Goal: Check status: Check status

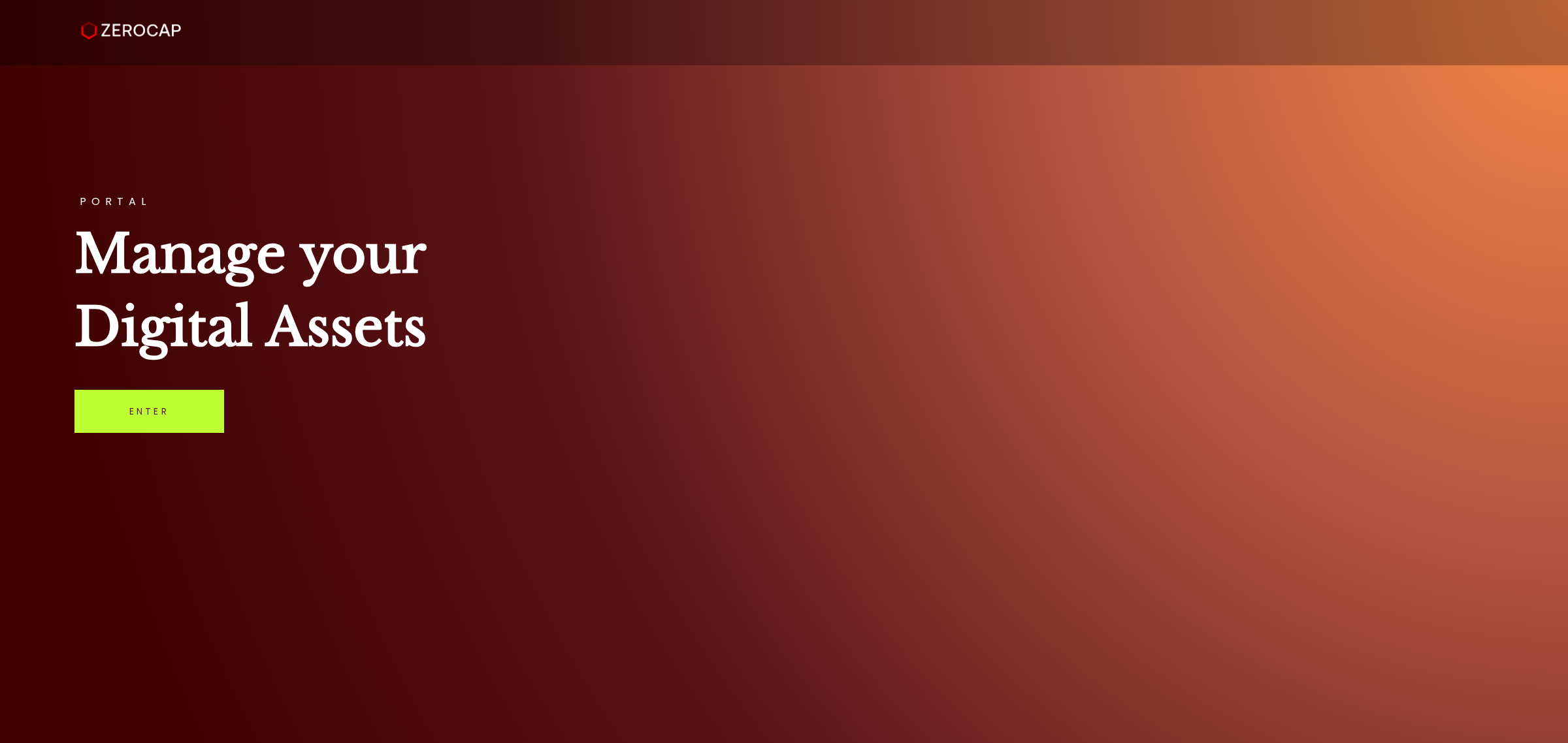
drag, startPoint x: 217, startPoint y: 418, endPoint x: 227, endPoint y: 406, distance: 15.6
click at [216, 418] on link "Enter" at bounding box center [149, 411] width 150 height 43
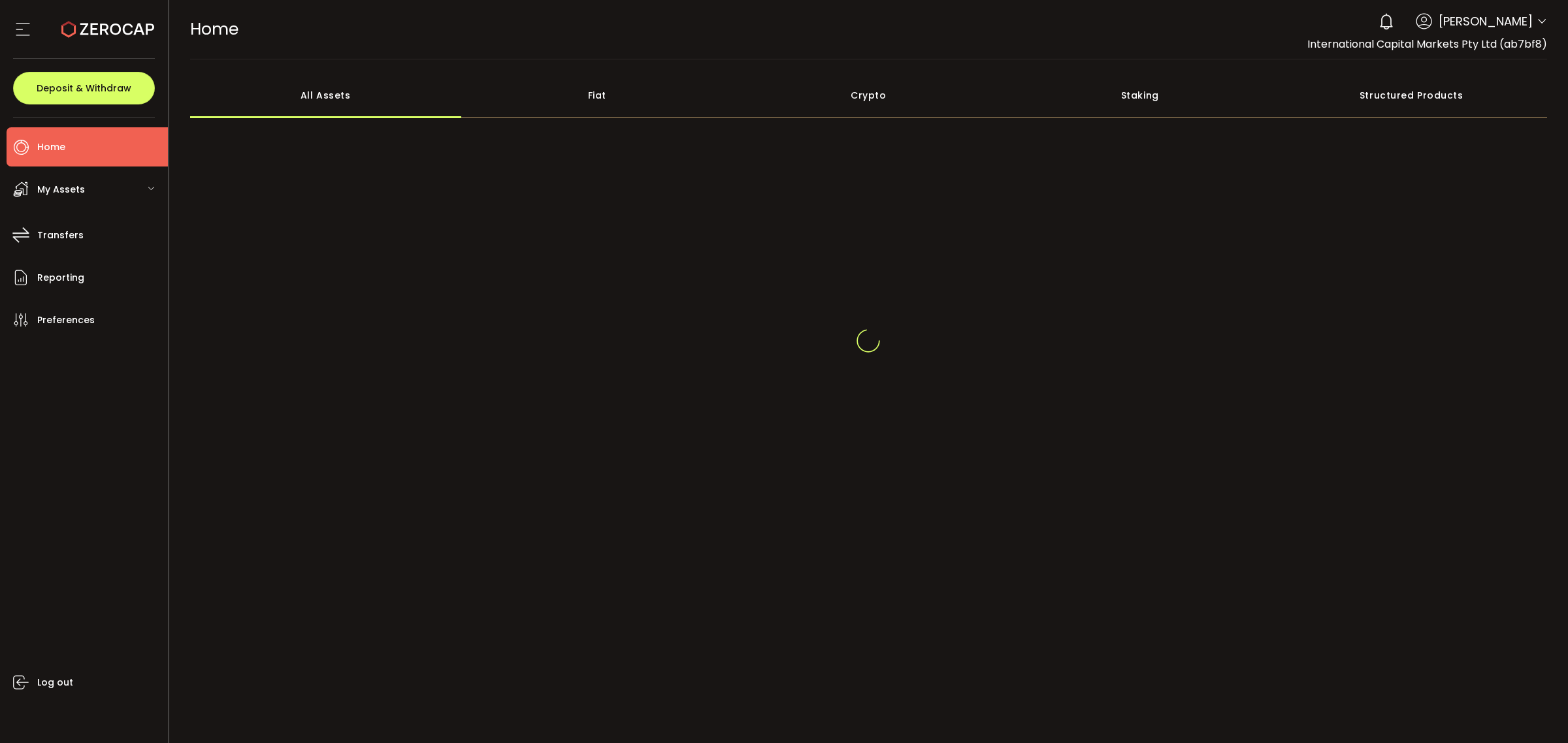
click at [1543, 30] on div at bounding box center [1542, 23] width 10 height 14
click at [1542, 25] on icon at bounding box center [1542, 21] width 10 height 10
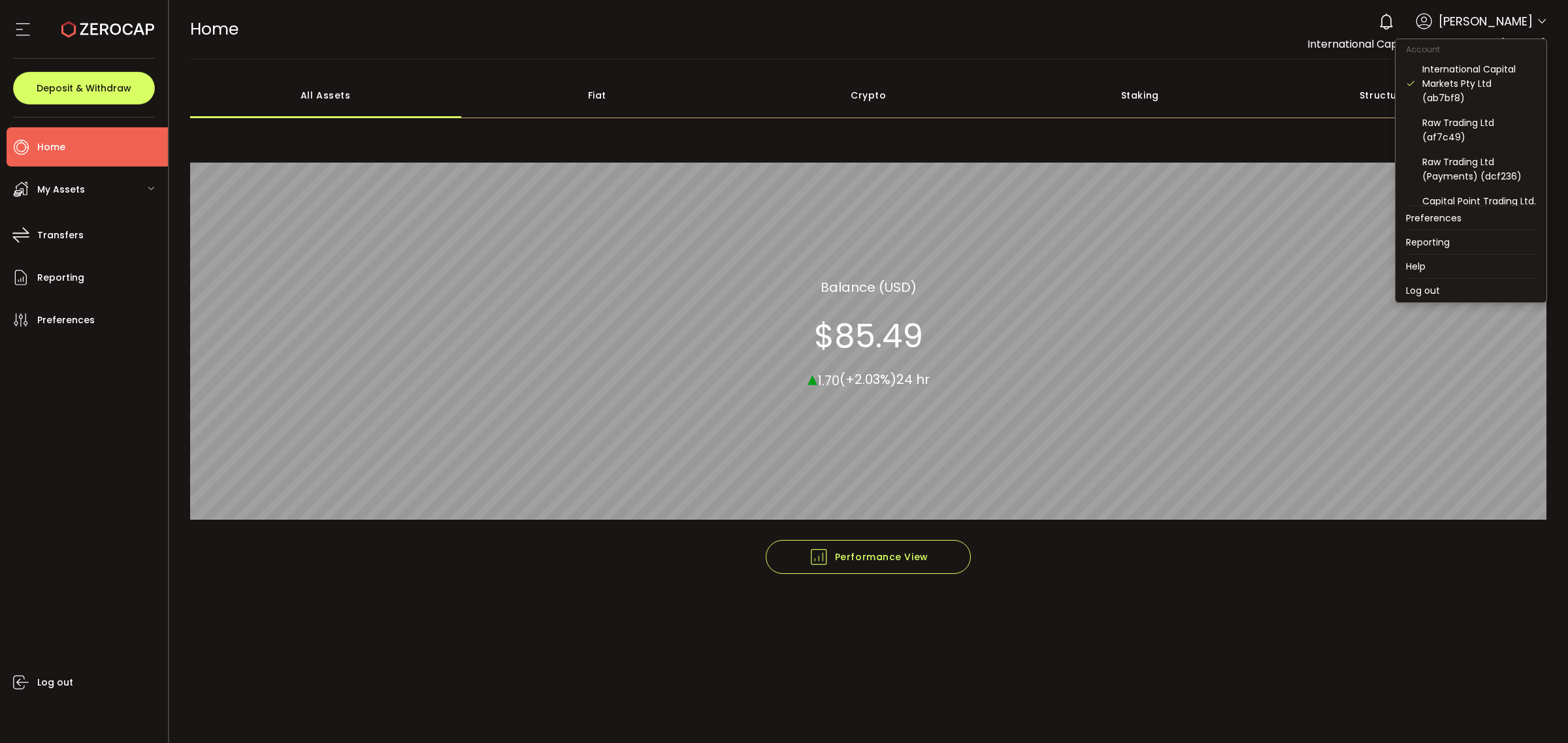
click at [1540, 23] on icon at bounding box center [1542, 21] width 10 height 10
drag, startPoint x: 1480, startPoint y: 145, endPoint x: 1505, endPoint y: 142, distance: 25.2
click at [1481, 145] on div "Capital Point Trading Ltd. (B2B) (ce2efa)" at bounding box center [1479, 147] width 113 height 29
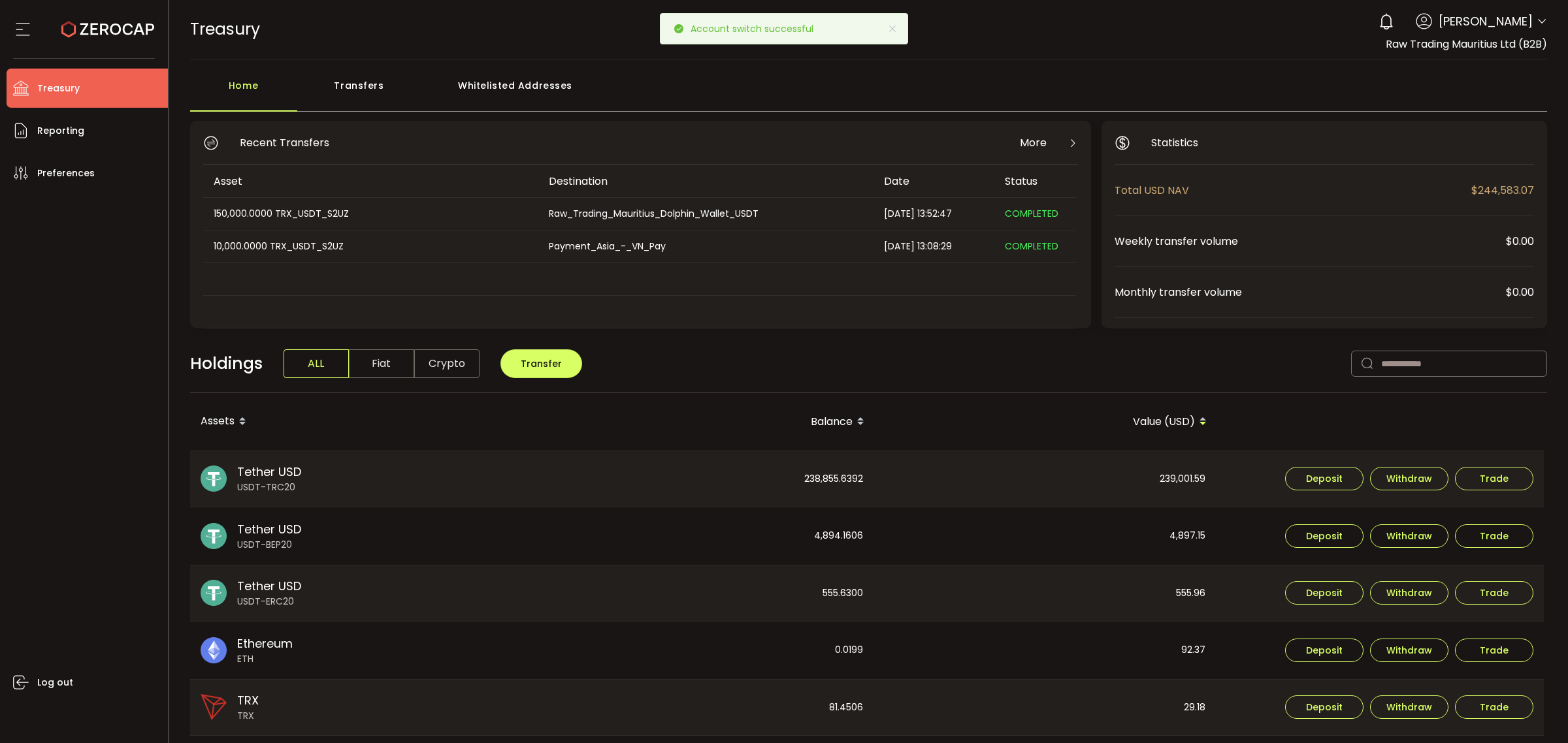
scroll to position [82, 0]
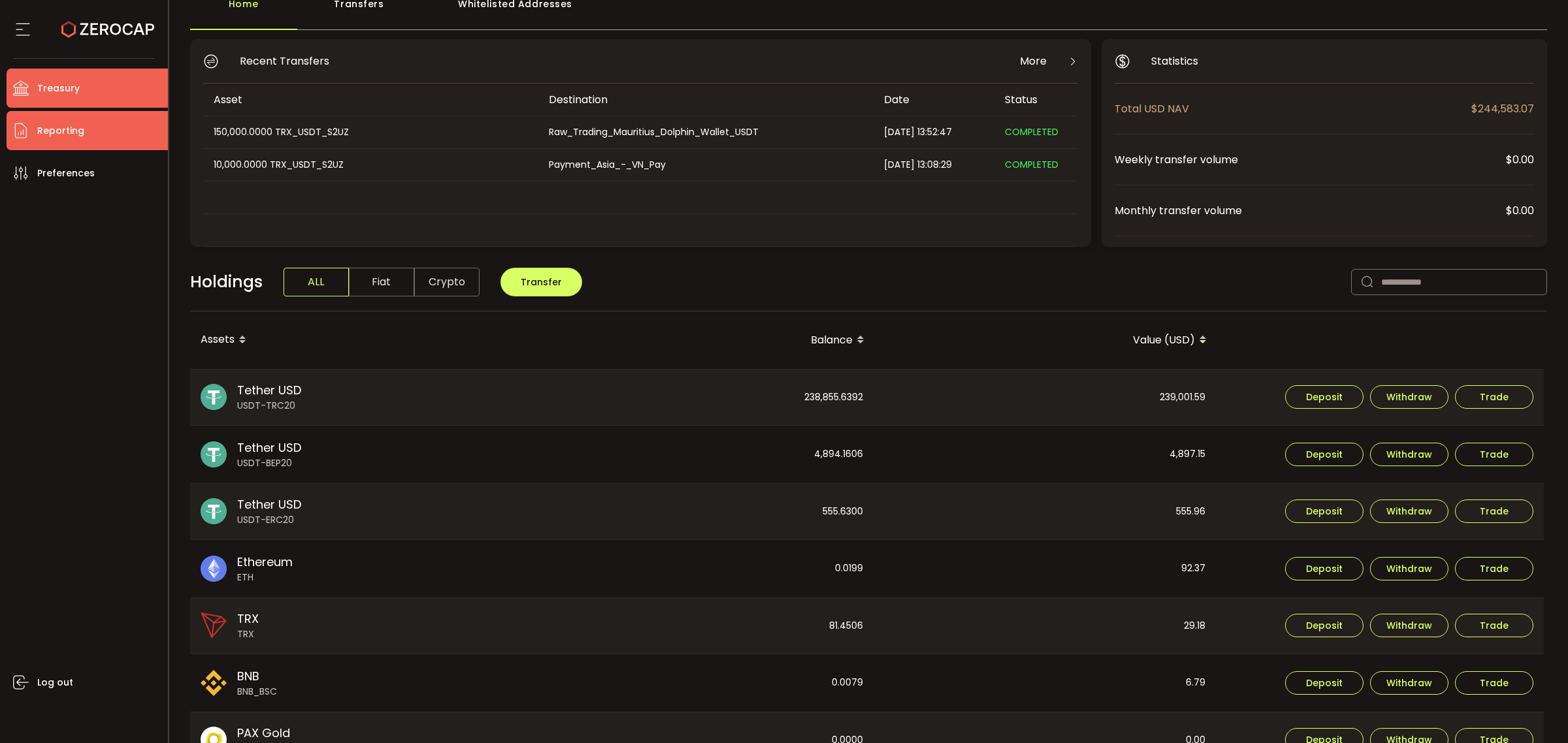
drag, startPoint x: 85, startPoint y: 134, endPoint x: 253, endPoint y: 145, distance: 168.4
click at [87, 135] on li "Reporting" at bounding box center [87, 130] width 162 height 39
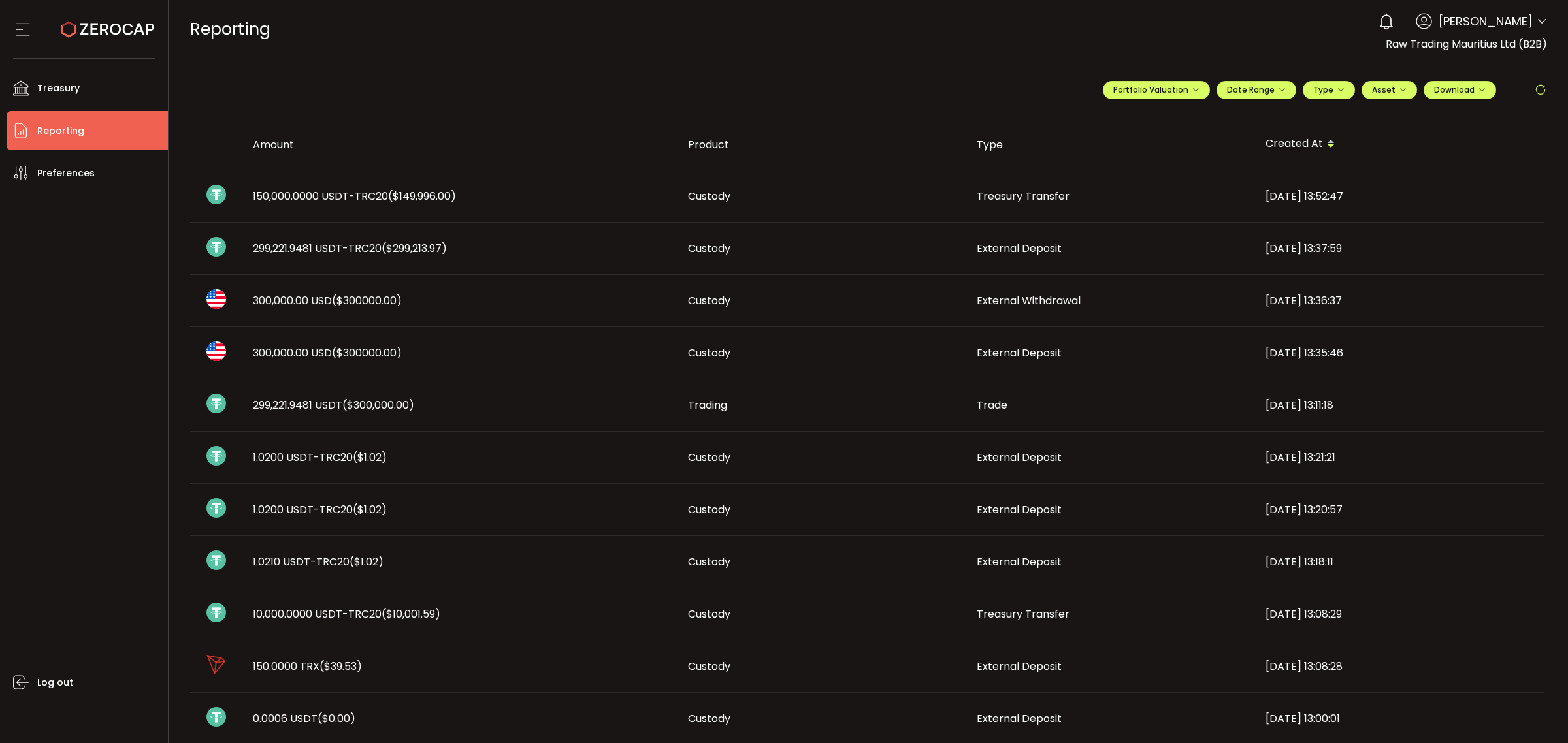
click at [1131, 203] on div "Treasury Transfer" at bounding box center [1110, 196] width 288 height 15
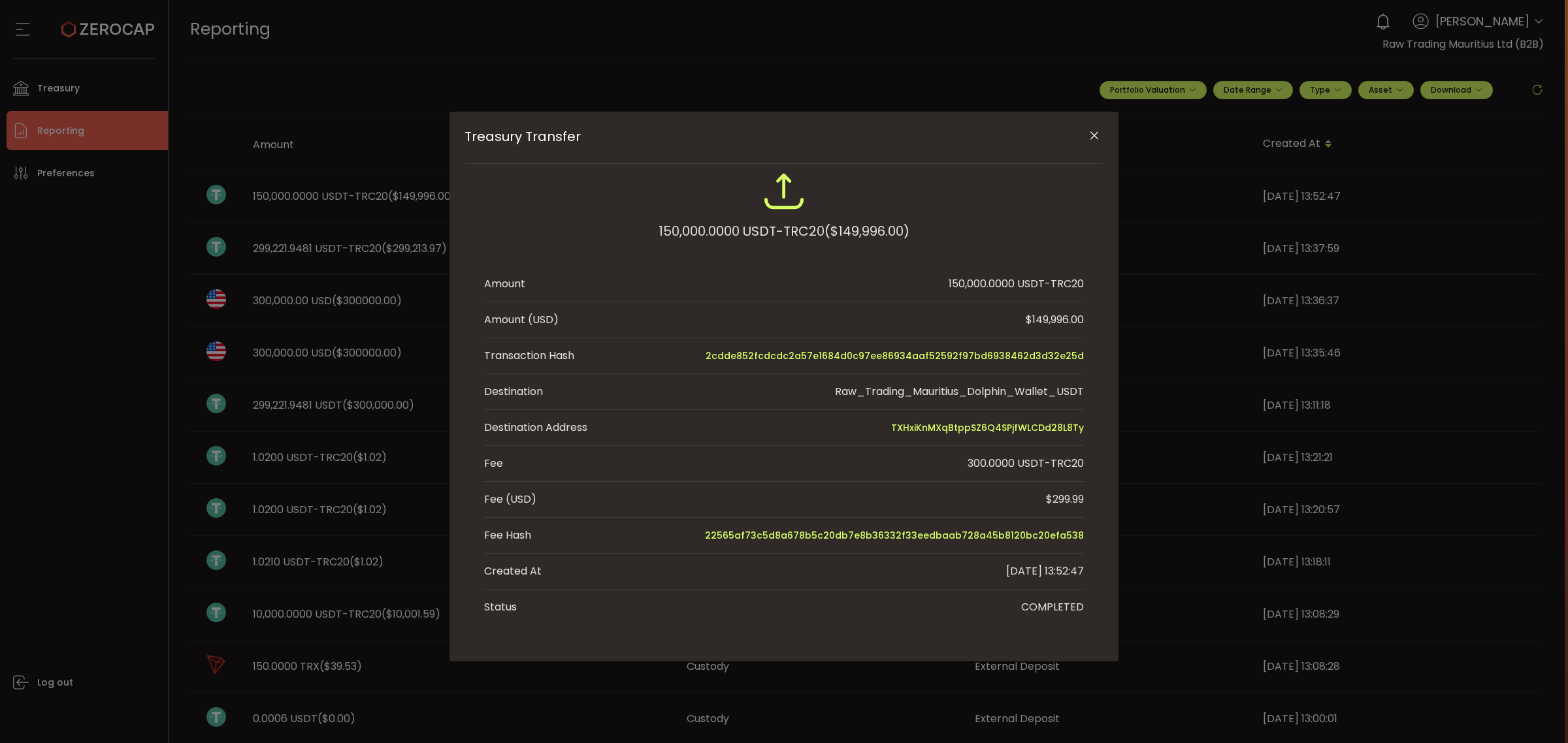
click at [1093, 140] on icon "Close" at bounding box center [1094, 135] width 13 height 13
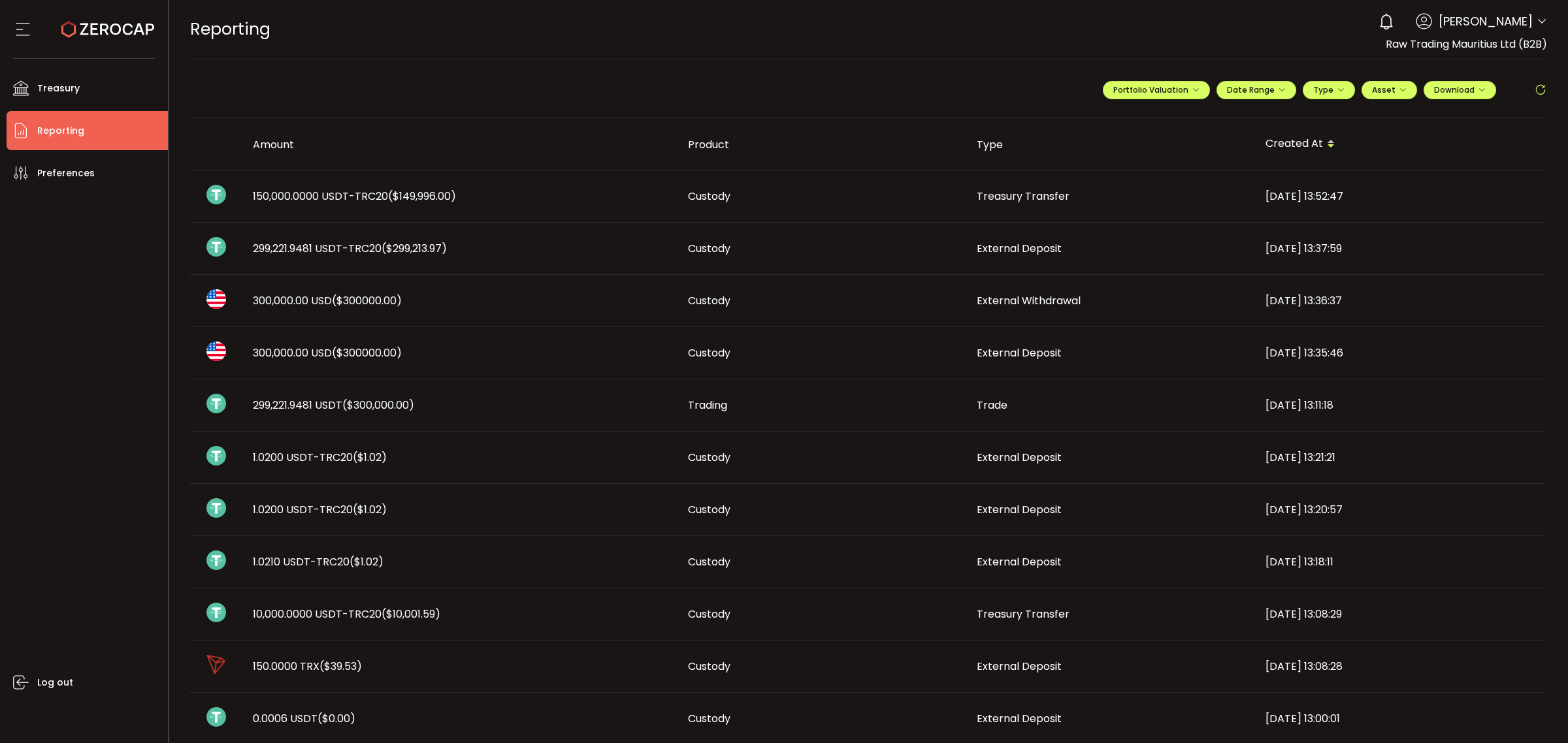
click at [301, 194] on span "150,000.0000 USDT-TRC20 ($149,996.00)" at bounding box center [354, 196] width 203 height 15
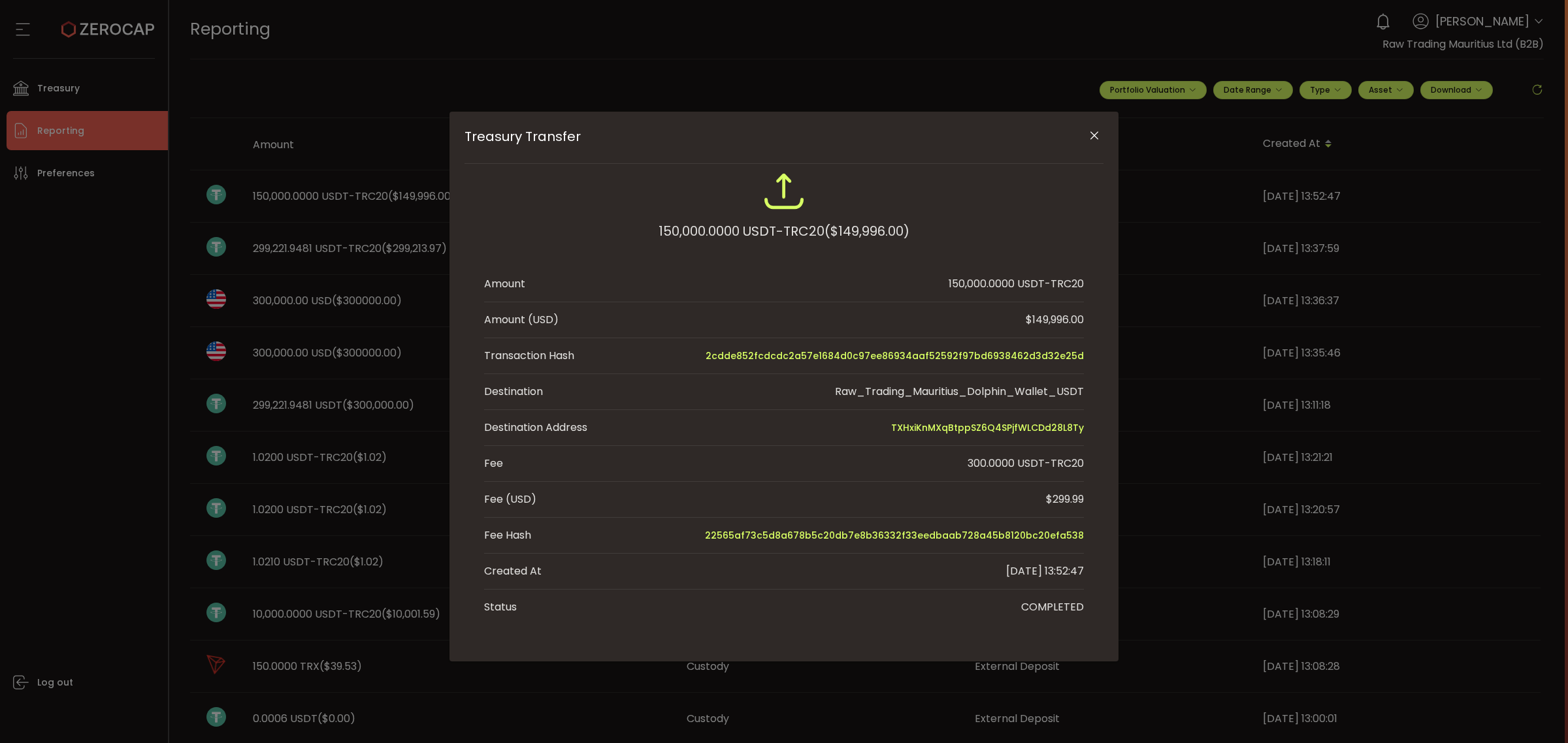
click at [268, 130] on div "Treasury Transfer 150,000.0000 USDT-TRC20 ($149,996.00) Amount 150,000.0000 USD…" at bounding box center [784, 371] width 1568 height 743
click at [51, 80] on div "Treasury Transfer 150,000.0000 USDT-TRC20 ($149,996.00) Amount 150,000.0000 USD…" at bounding box center [784, 371] width 1568 height 743
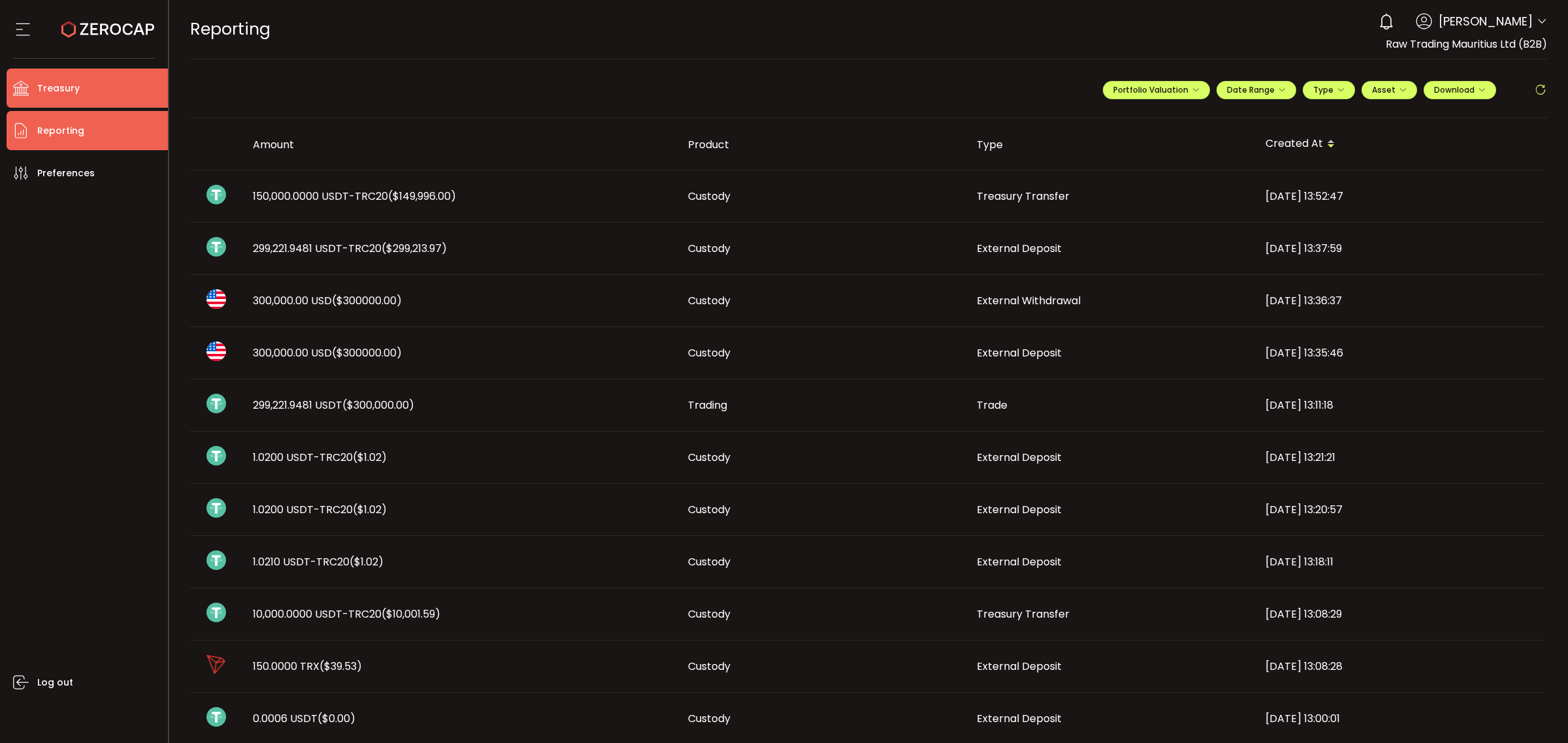
click at [96, 90] on li "Treasury" at bounding box center [87, 88] width 162 height 39
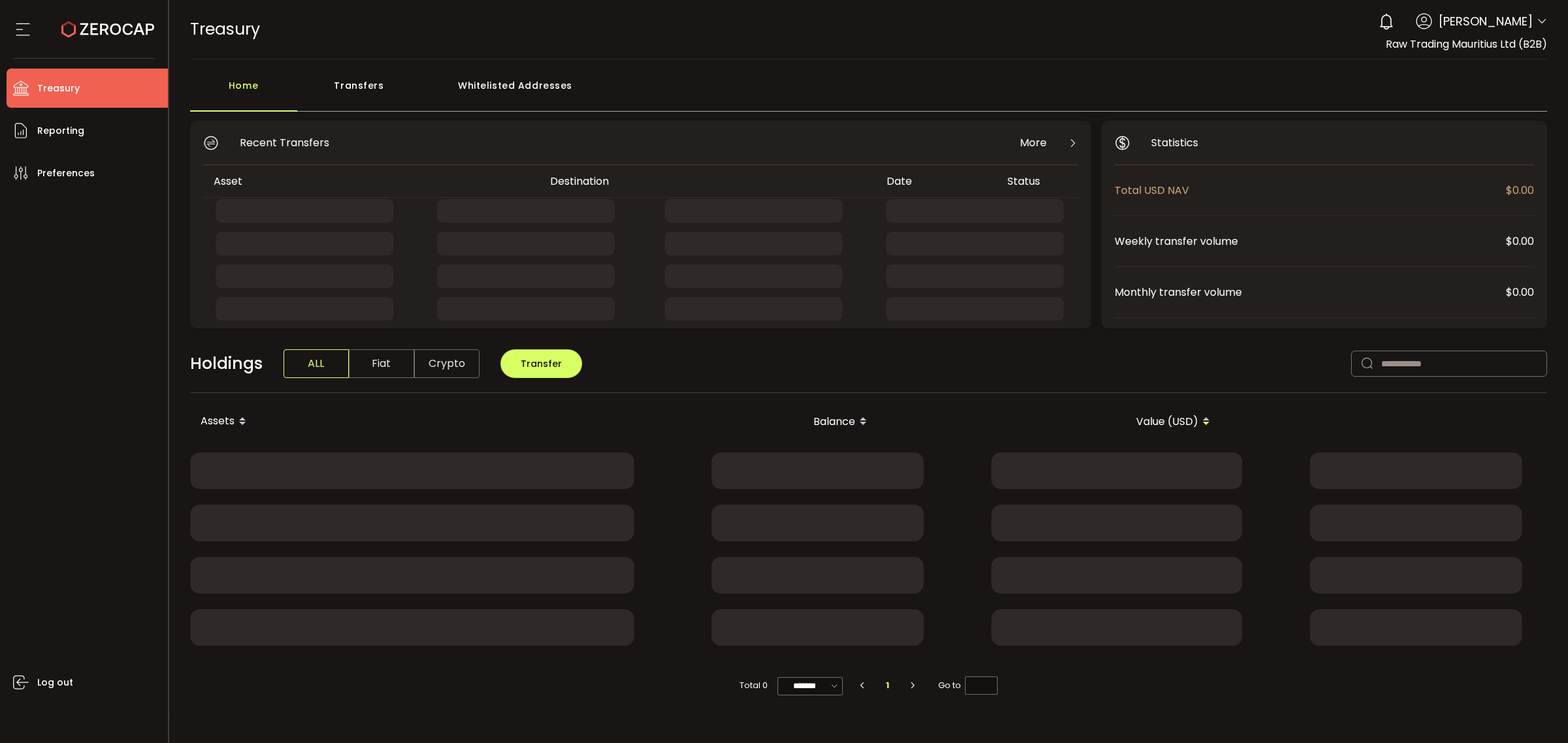
click at [371, 89] on div "Transfers" at bounding box center [359, 92] width 124 height 39
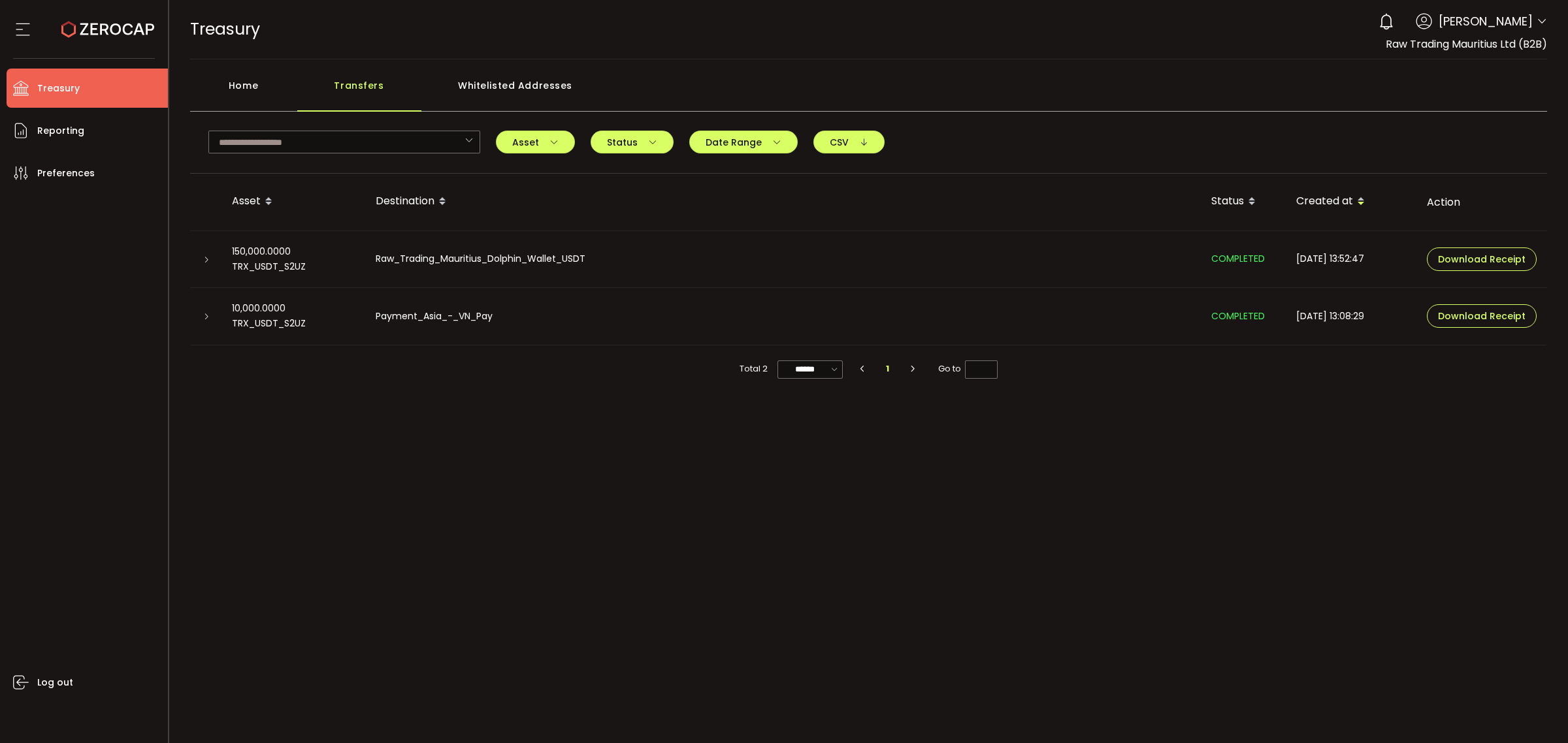
click at [724, 266] on td "Raw_Trading_Mauritius_Dolphin_Wallet_USDT" at bounding box center [783, 260] width 836 height 57
click at [681, 269] on td "Raw_Trading_Mauritius_Dolphin_Wallet_USDT" at bounding box center [783, 260] width 836 height 57
drag, startPoint x: 1235, startPoint y: 259, endPoint x: 693, endPoint y: 260, distance: 542.0
click at [1229, 259] on span "COMPLETED" at bounding box center [1237, 258] width 53 height 13
click at [205, 260] on icon at bounding box center [206, 260] width 8 height 8
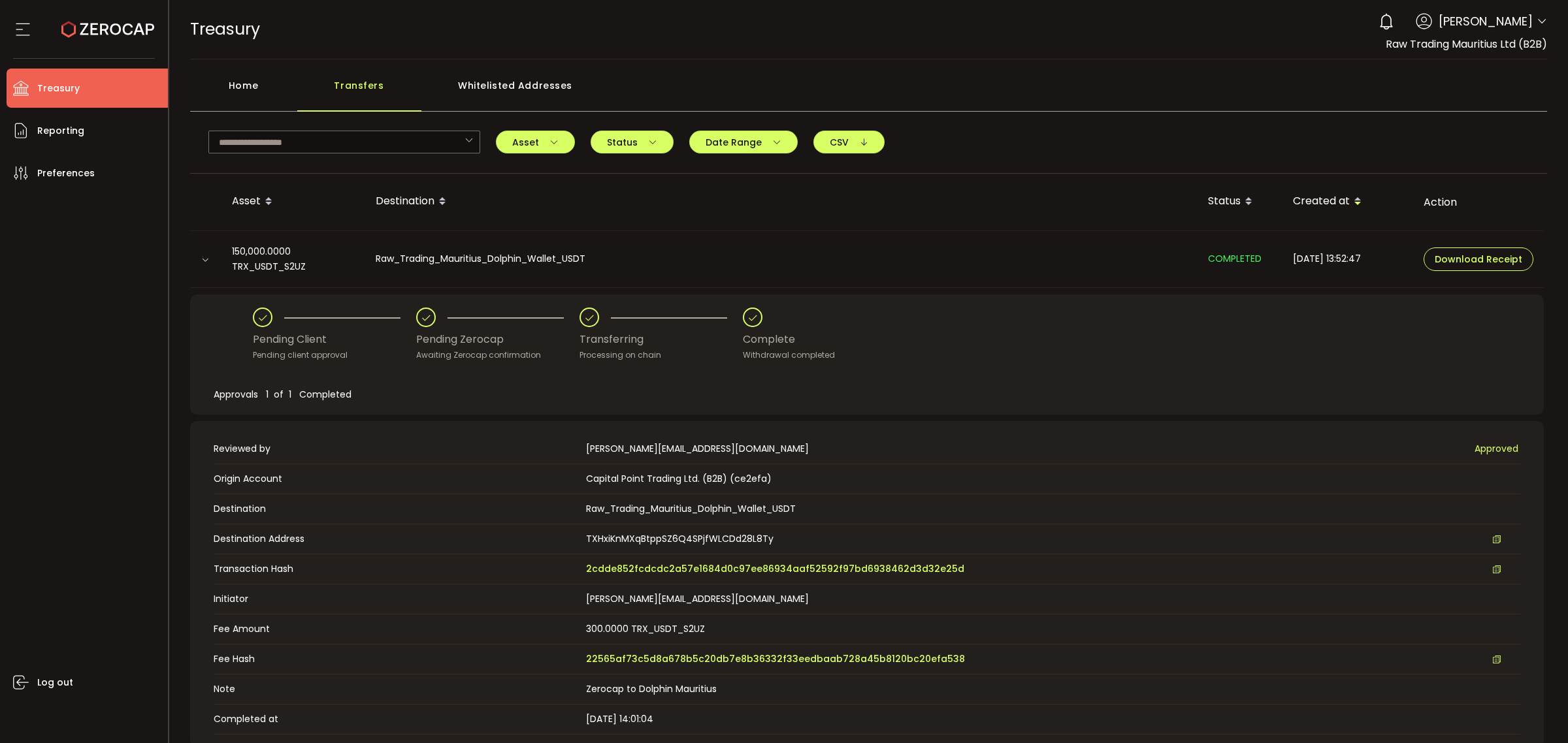
click at [1537, 27] on icon at bounding box center [1542, 21] width 10 height 10
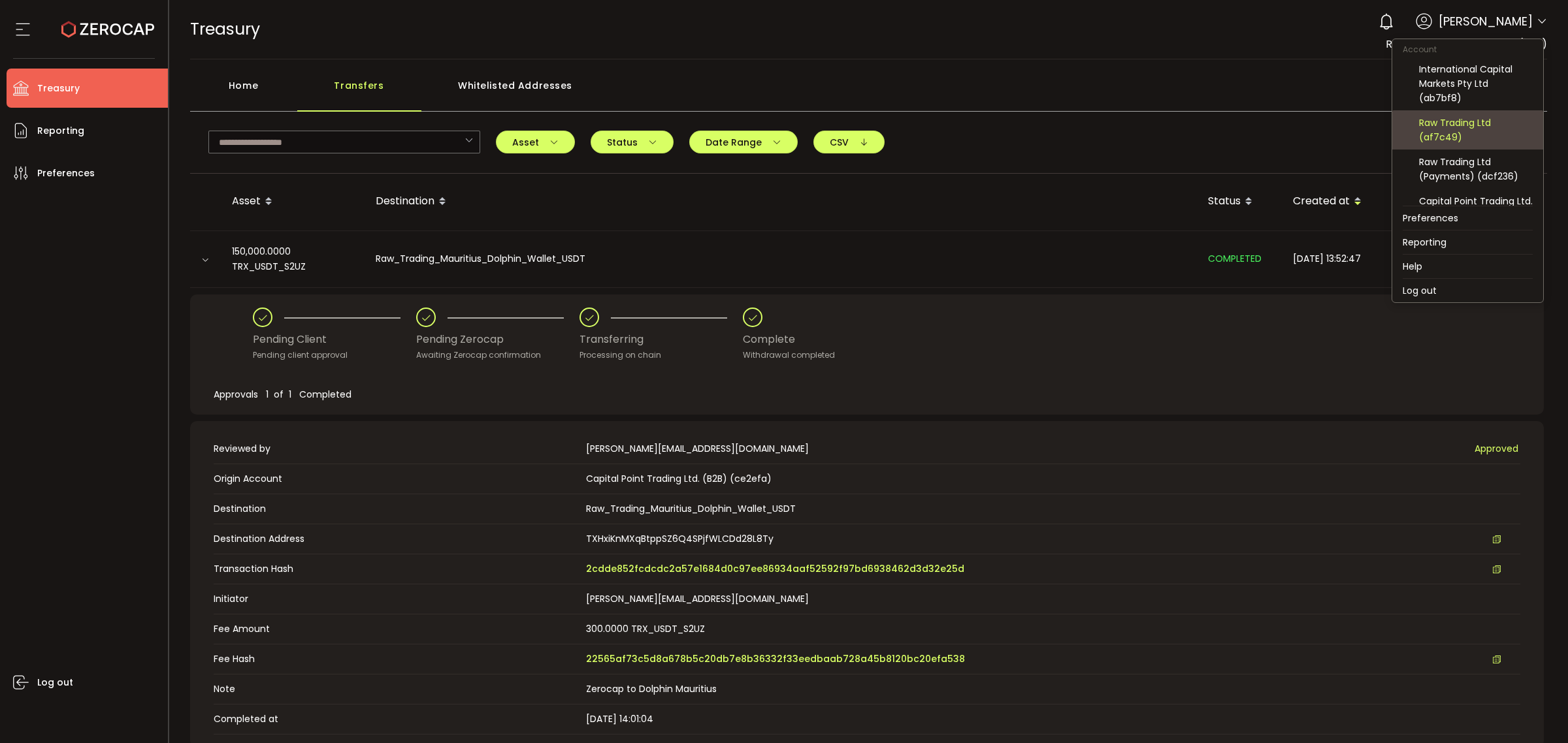
click at [1478, 128] on div "Raw Trading Ltd (af7c49)" at bounding box center [1476, 130] width 113 height 29
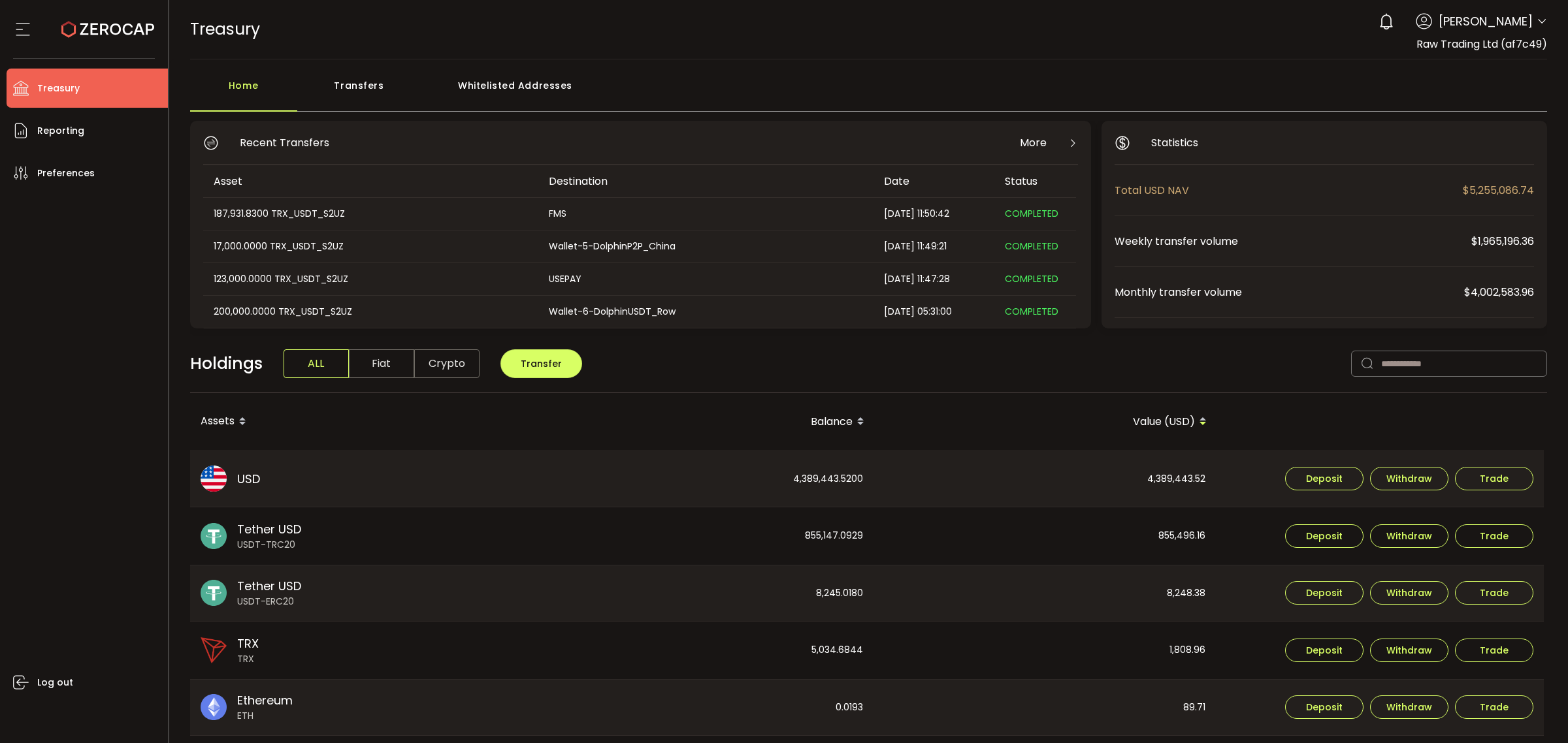
click at [328, 105] on div "Transfers" at bounding box center [359, 92] width 124 height 39
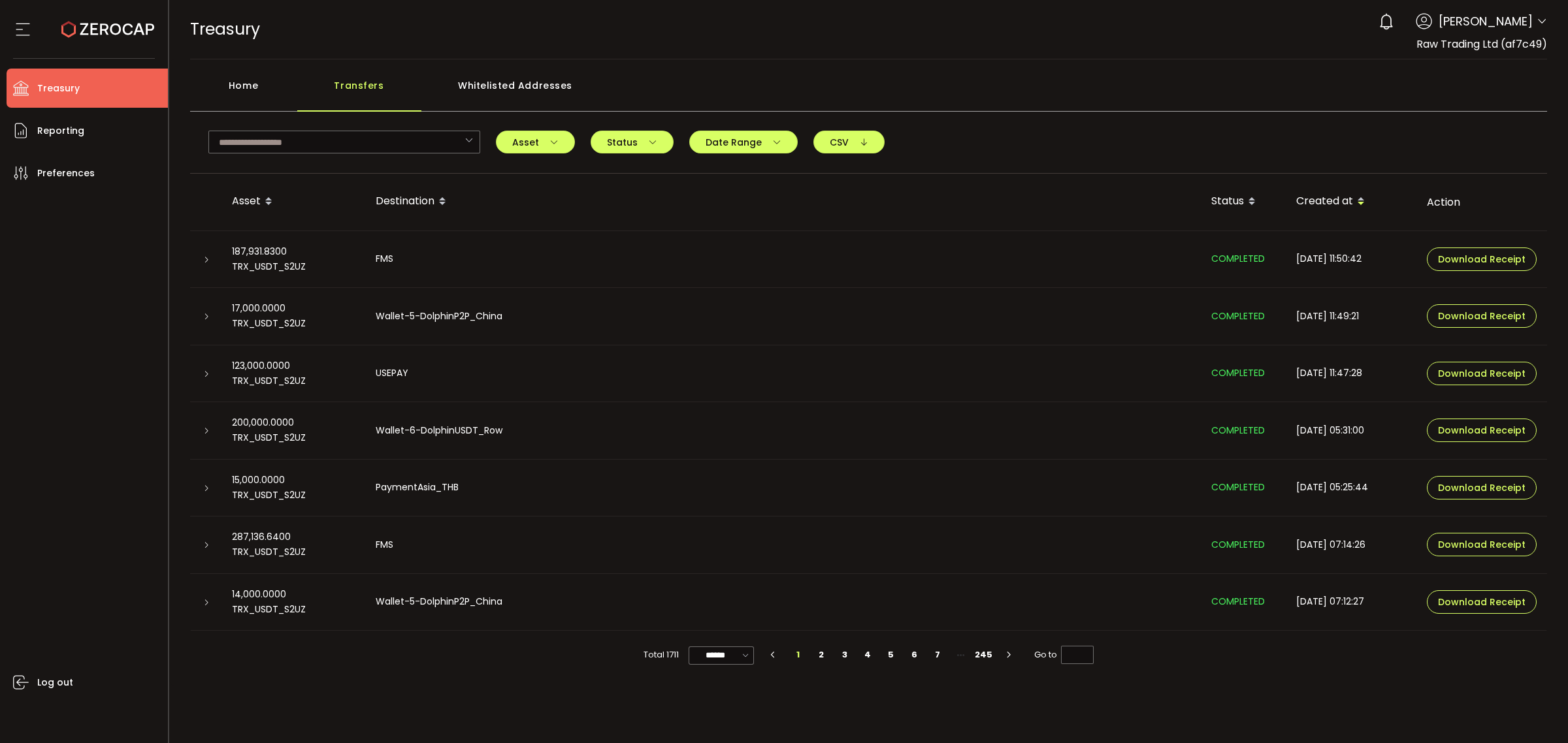
click at [343, 91] on div "Transfers" at bounding box center [359, 92] width 124 height 39
click at [326, 148] on input "text" at bounding box center [343, 141] width 271 height 23
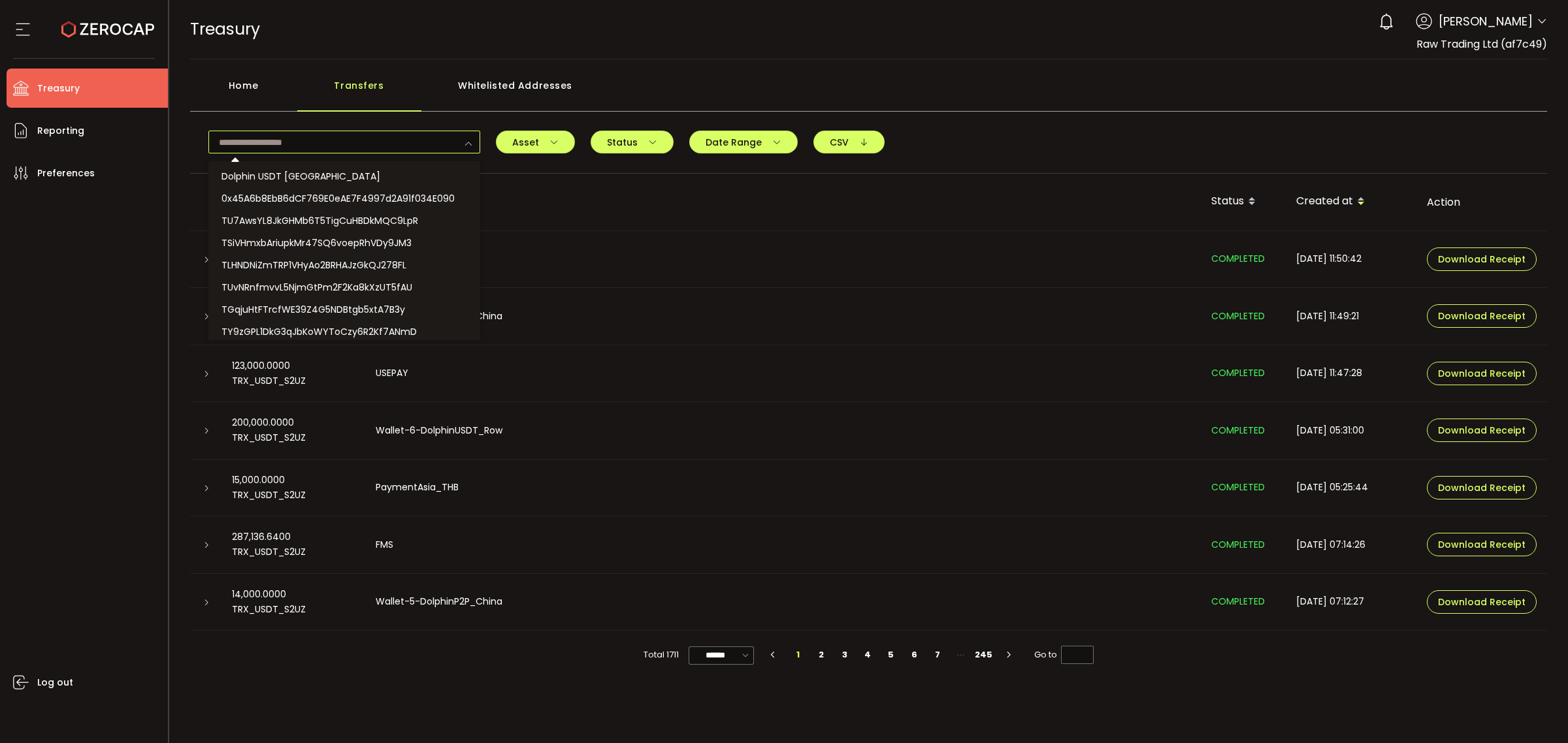
paste input "**********"
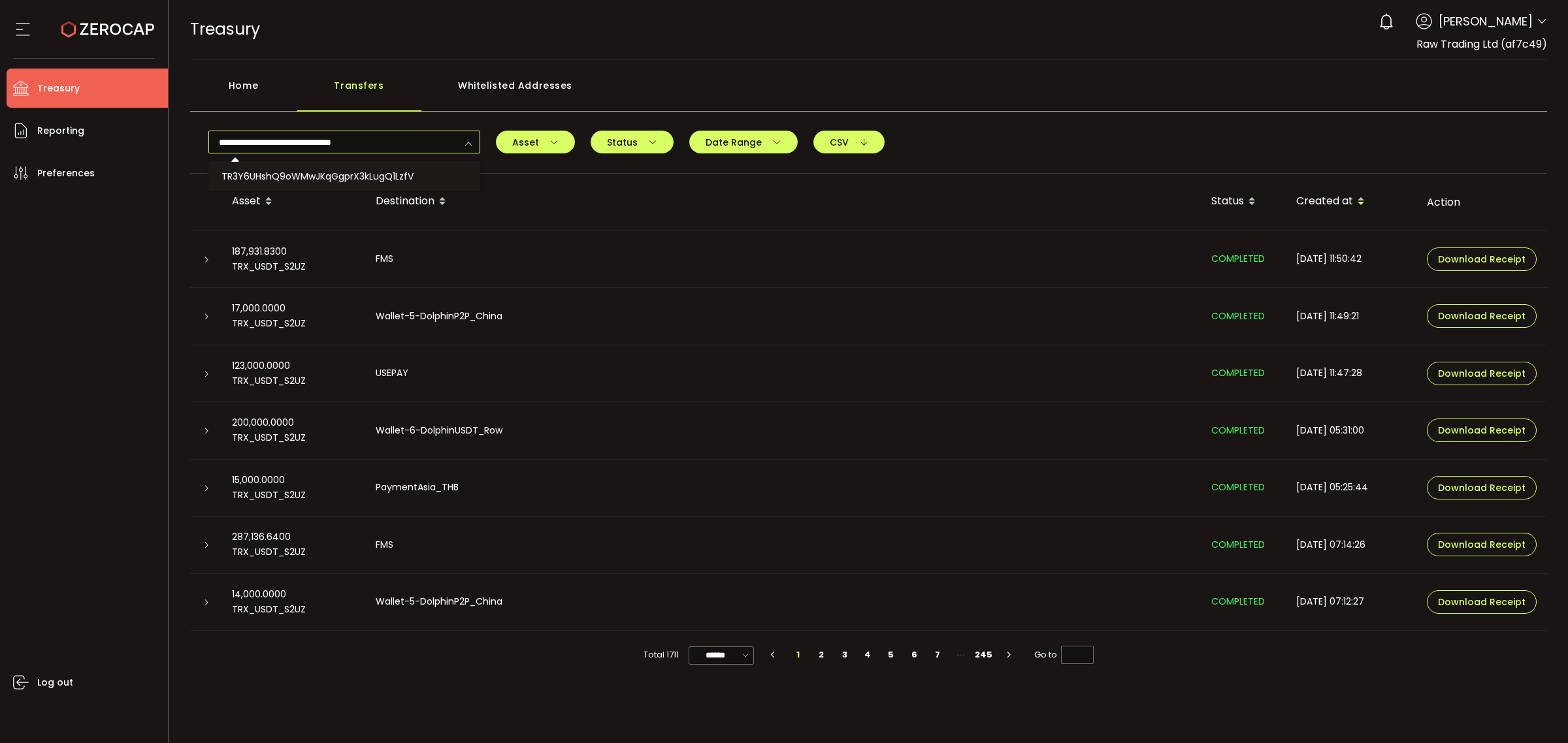
type input "**********"
click at [400, 178] on span "TR3Y6UHshQ9oWMwJKqGgprX3kLugQ1LzfV" at bounding box center [317, 176] width 192 height 13
click at [207, 263] on icon at bounding box center [206, 260] width 8 height 8
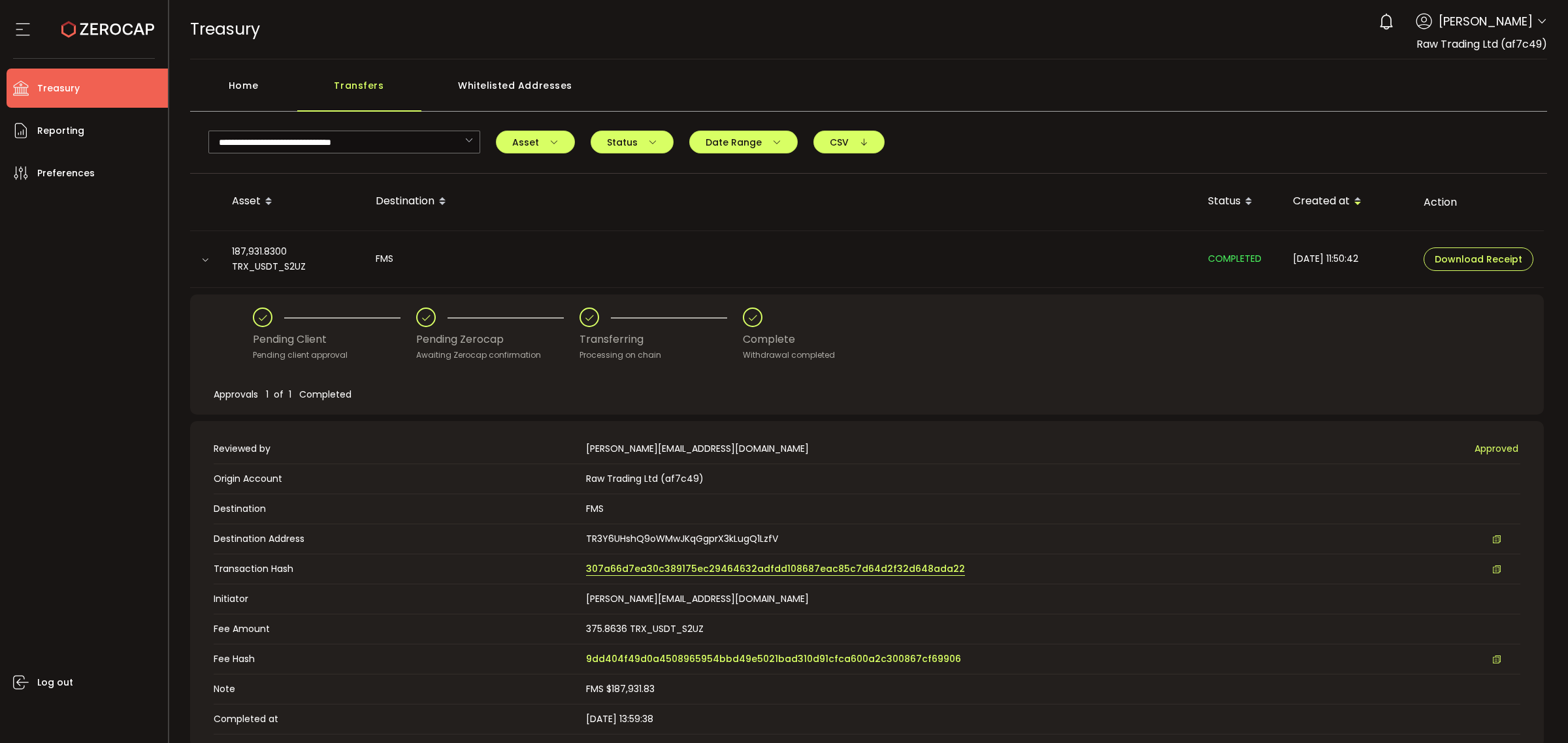
click at [673, 572] on span "307a66d7ea30c389175ec29464632adfdd108687eac85c7d64d2f32d648ada22" at bounding box center [776, 569] width 379 height 14
click at [266, 75] on div "Home" at bounding box center [244, 92] width 107 height 39
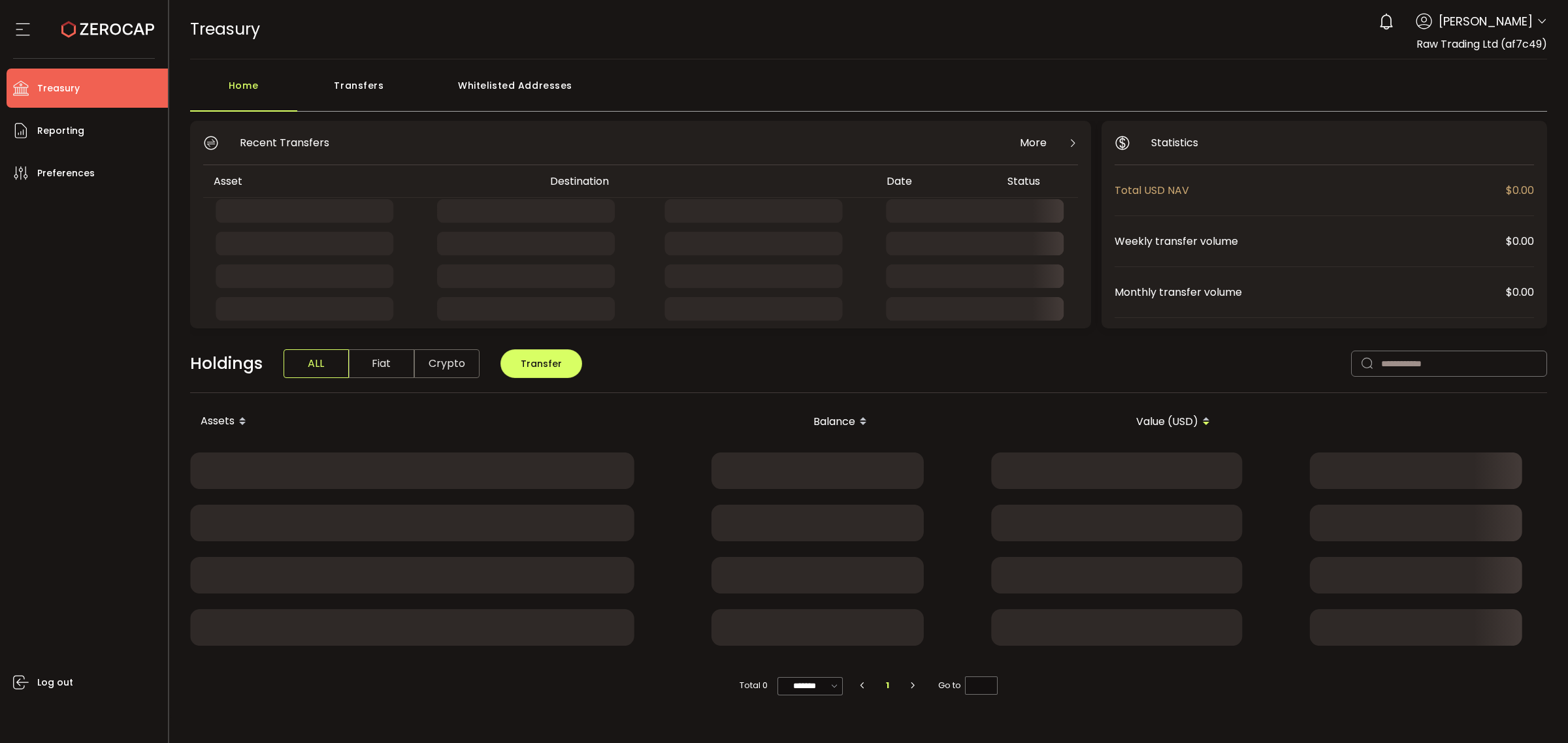
click at [318, 86] on div "Transfers" at bounding box center [359, 92] width 124 height 39
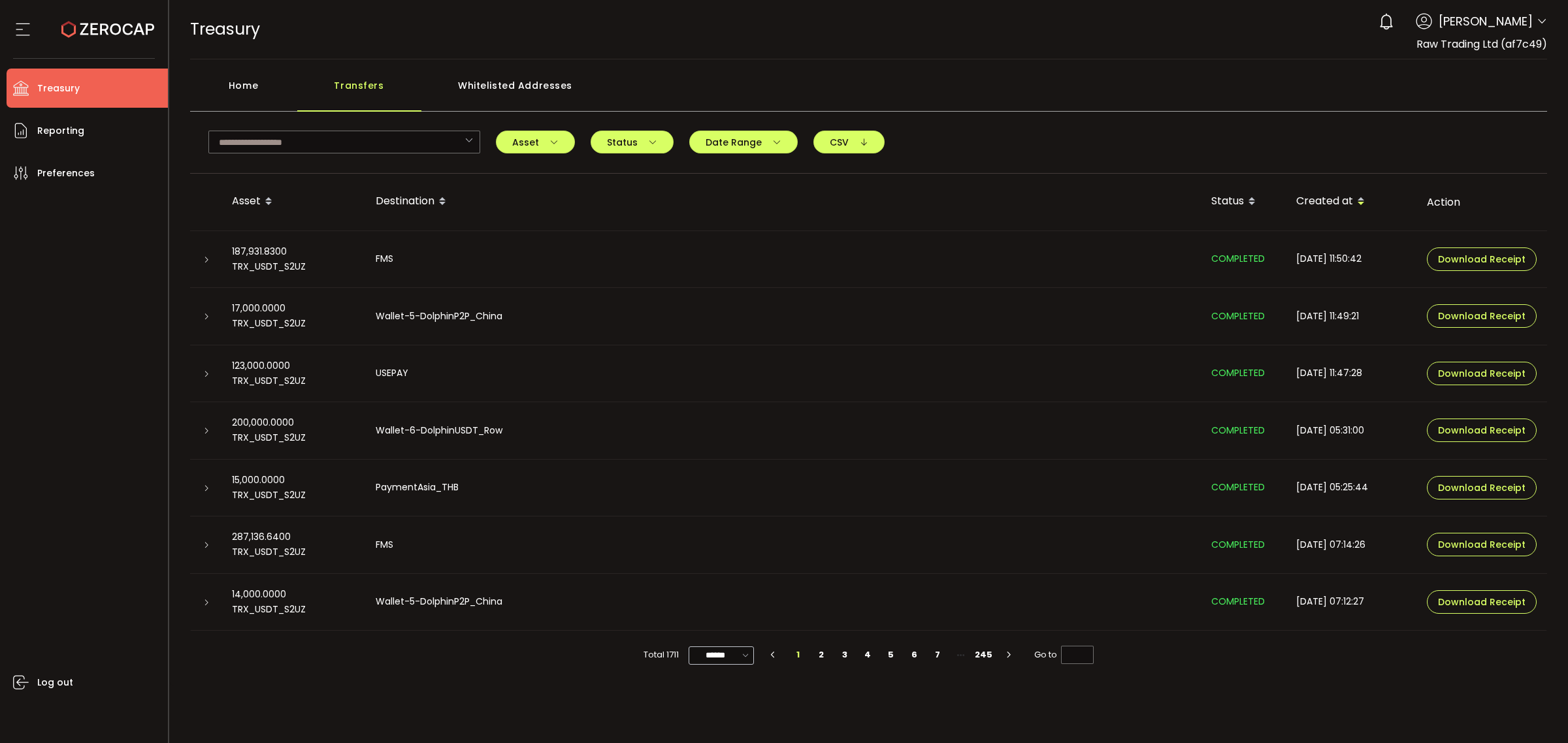
click at [742, 658] on icon at bounding box center [745, 654] width 13 height 15
click at [731, 627] on span "100/page" at bounding box center [723, 622] width 42 height 13
type input "********"
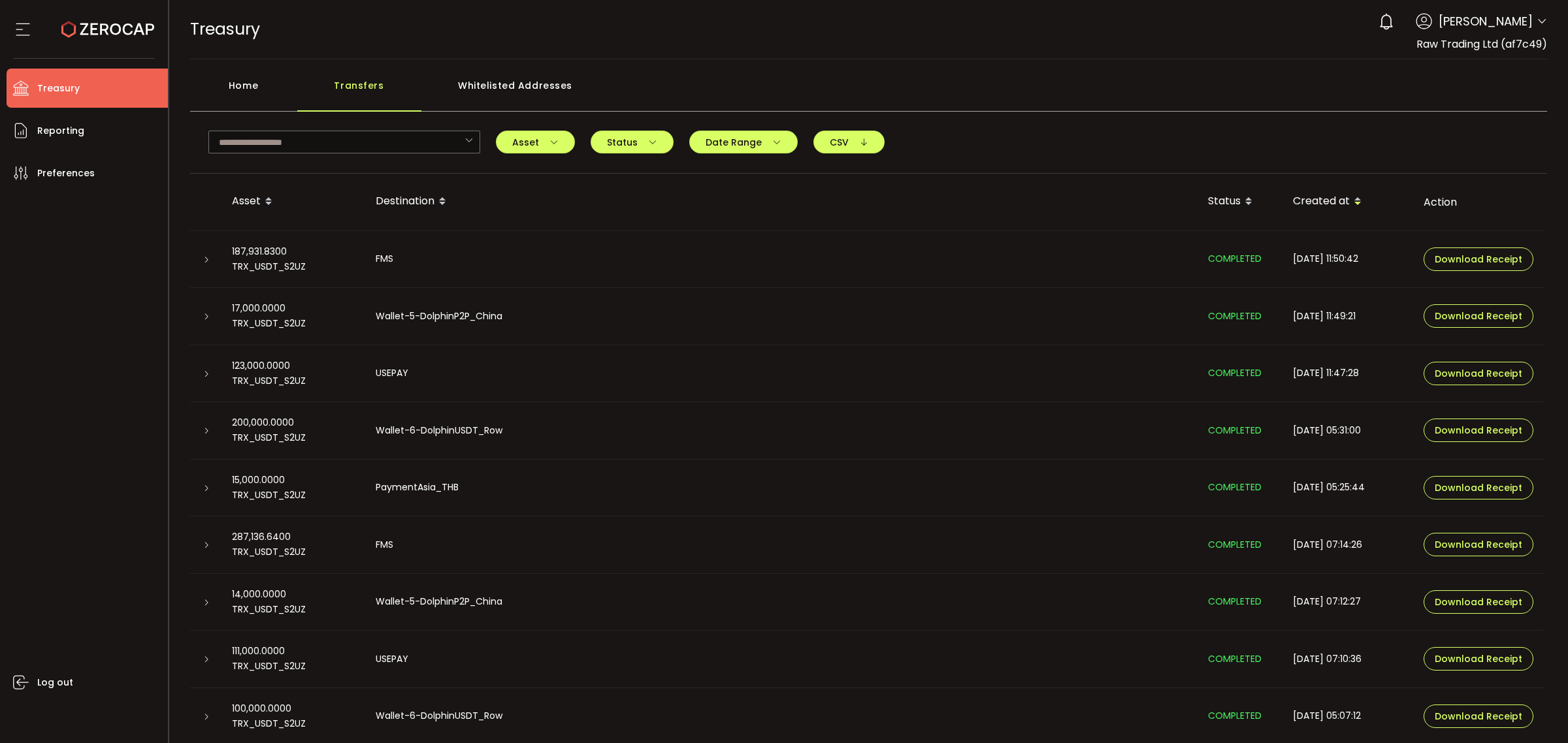
click at [208, 491] on icon at bounding box center [206, 488] width 8 height 8
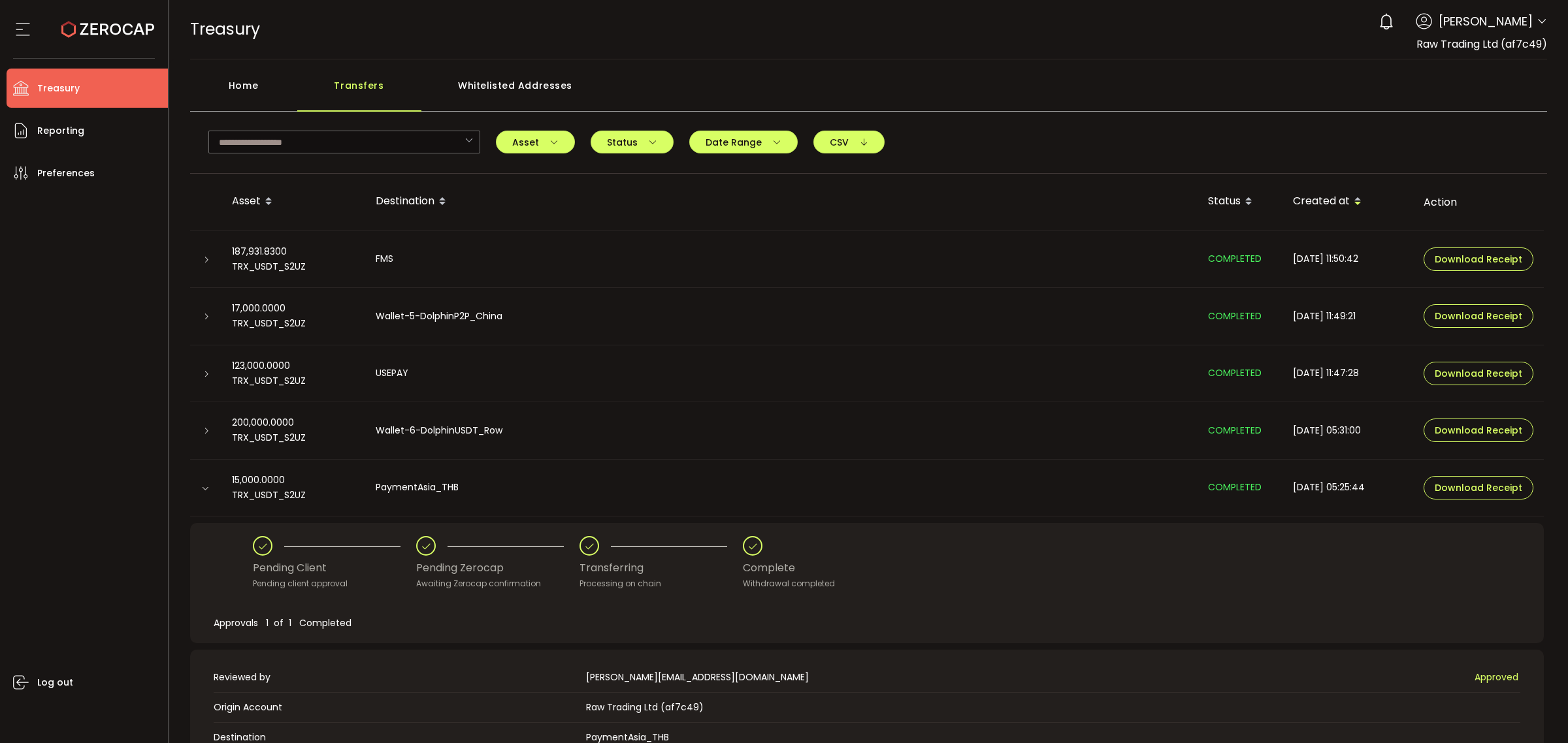
click at [255, 82] on div "Home" at bounding box center [244, 92] width 107 height 39
